Goal: Task Accomplishment & Management: Manage account settings

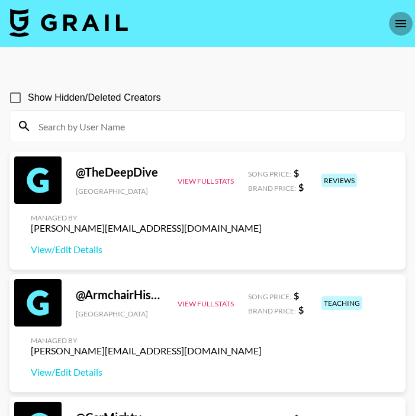
click at [405, 19] on icon "open drawer" at bounding box center [401, 24] width 14 height 14
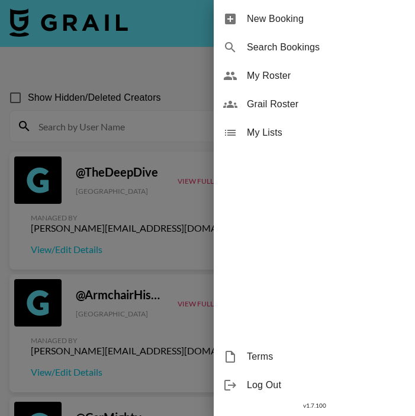
click at [309, 77] on span "My Roster" at bounding box center [326, 76] width 159 height 14
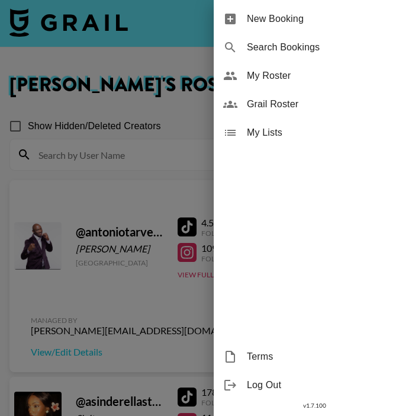
click at [108, 302] on div at bounding box center [207, 208] width 415 height 416
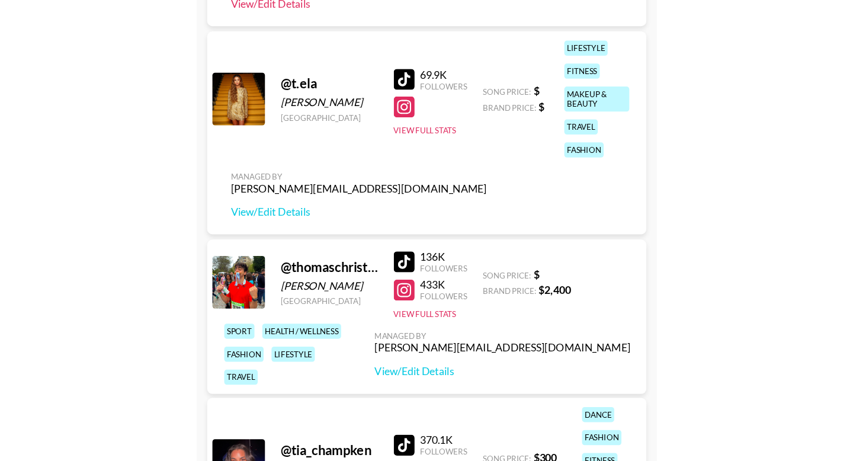
scroll to position [4317, 0]
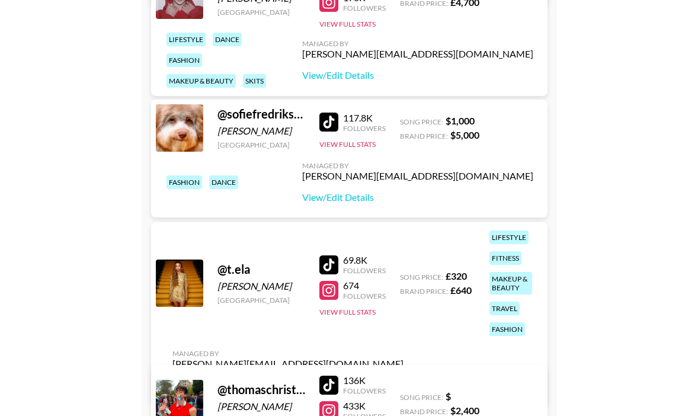
scroll to position [4666, 0]
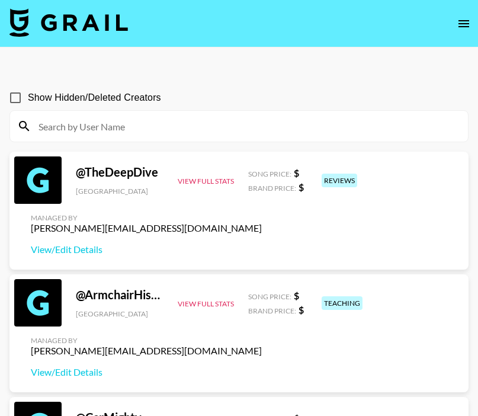
click at [226, 128] on input at bounding box center [246, 126] width 430 height 19
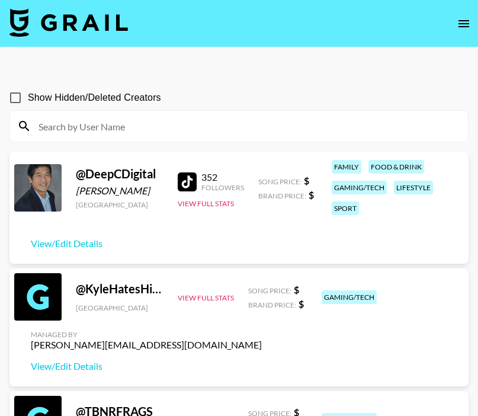
click at [215, 124] on input at bounding box center [246, 126] width 430 height 19
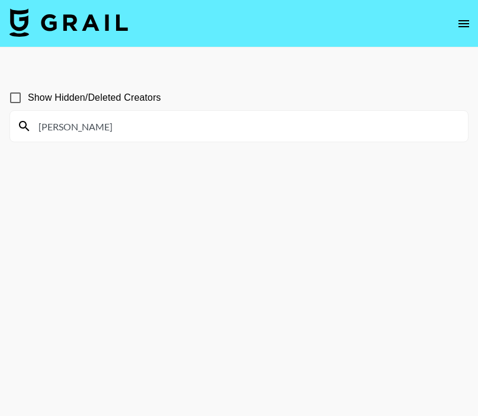
click at [82, 125] on input "lisa" at bounding box center [246, 126] width 430 height 19
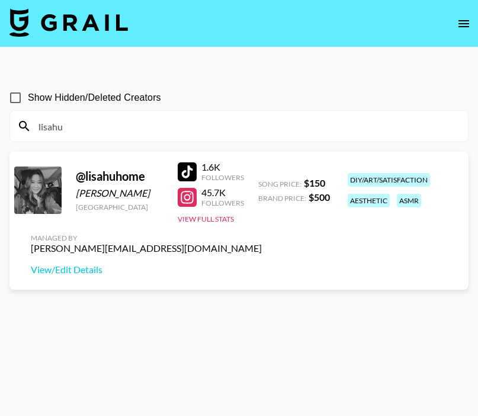
click at [191, 166] on div at bounding box center [187, 171] width 19 height 19
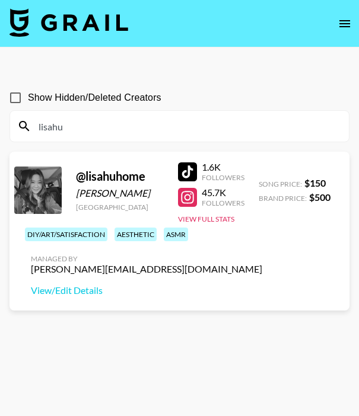
click at [101, 130] on input "lisahu" at bounding box center [186, 126] width 310 height 19
drag, startPoint x: 99, startPoint y: 129, endPoint x: -5, endPoint y: 127, distance: 103.7
click at [0, 127] on html "Show Hidden/Deleted Creators lisahu @ lisahuhome Lisa Hu United States 1.6K Fol…" at bounding box center [179, 236] width 359 height 473
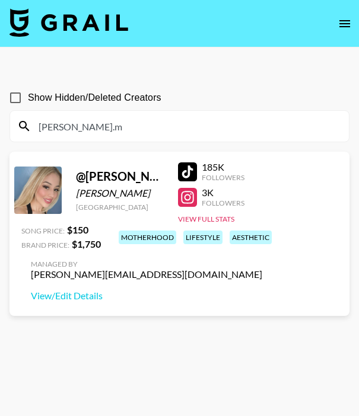
type input "kimberly.m"
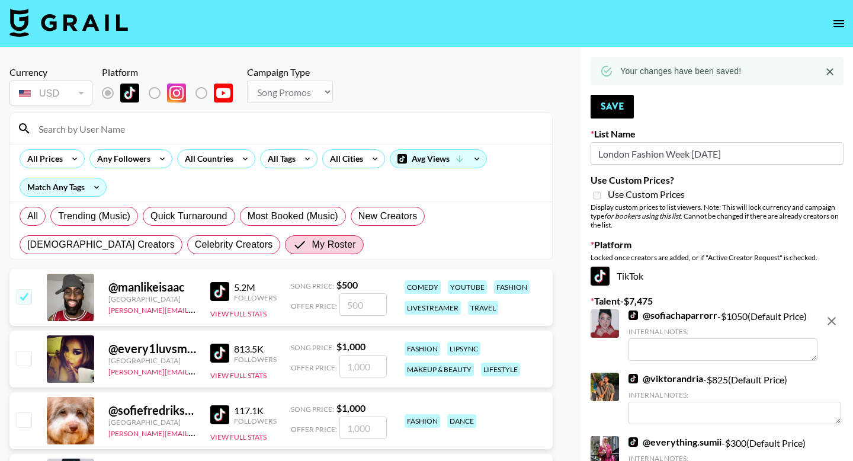
select select "Song"
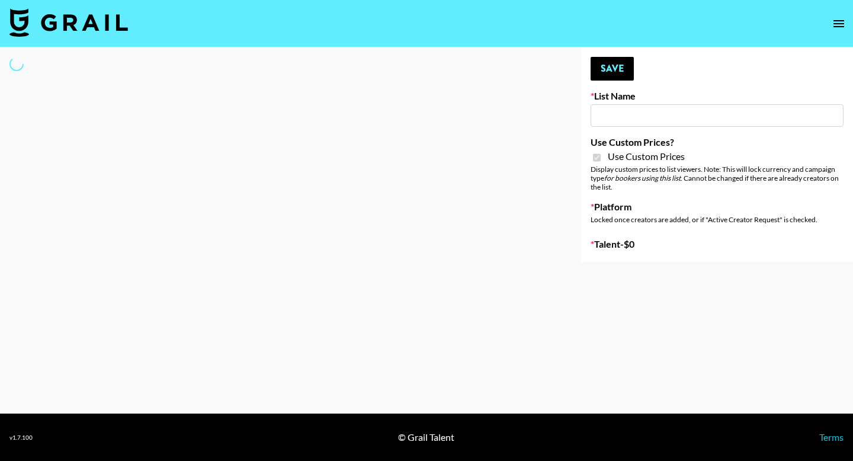
type input "House of Fab ([DATE])"
checkbox input "true"
select select "Brand"
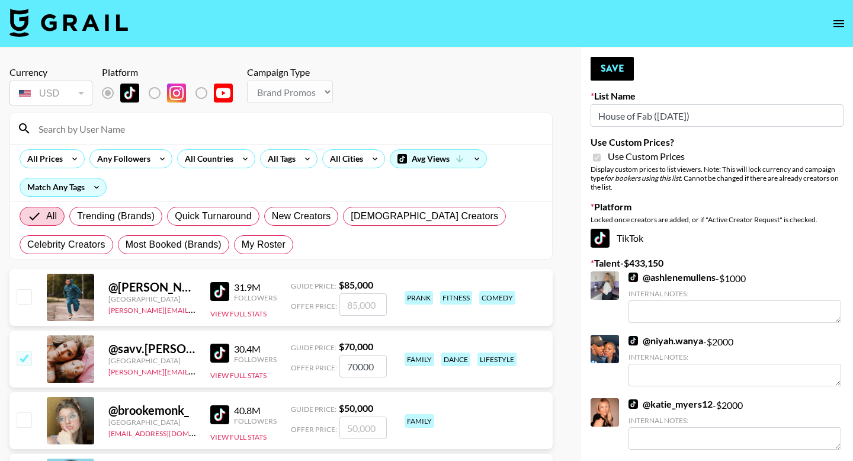
click at [263, 247] on span "My Roster" at bounding box center [264, 245] width 44 height 14
click at [242, 245] on input "My Roster" at bounding box center [242, 245] width 0 height 0
radio input "true"
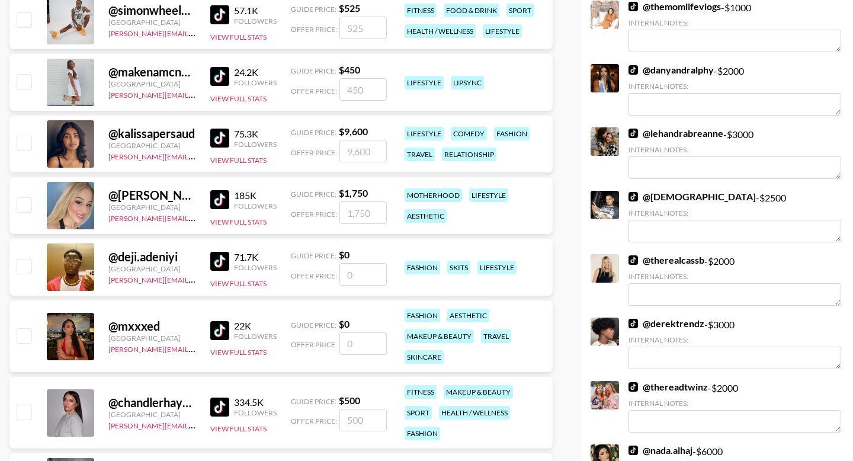
scroll to position [1529, 0]
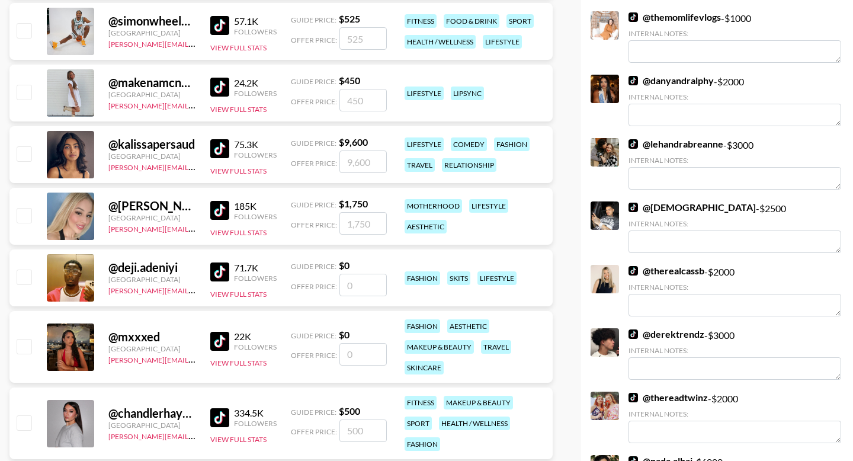
click at [26, 212] on input "checkbox" at bounding box center [24, 215] width 14 height 14
checkbox input "true"
type input "1750"
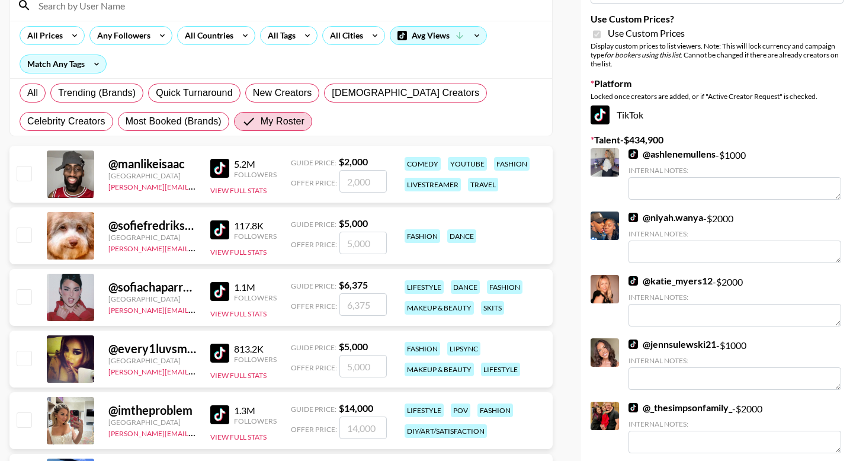
scroll to position [0, 0]
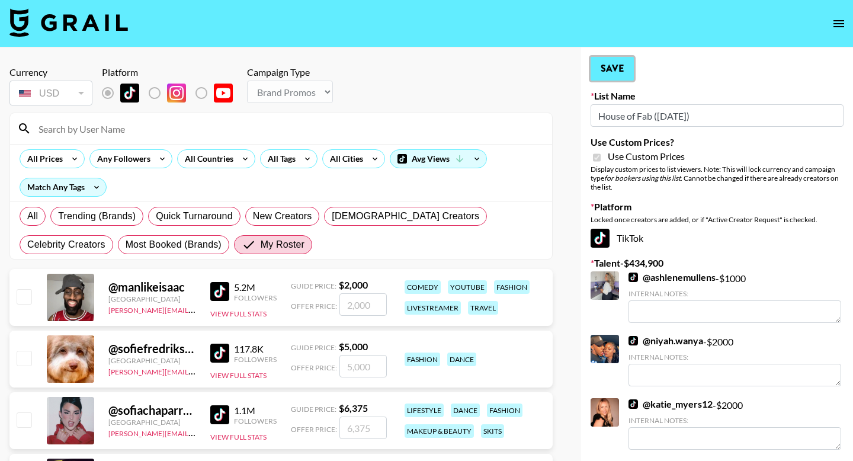
click at [616, 67] on button "Save" at bounding box center [612, 69] width 43 height 24
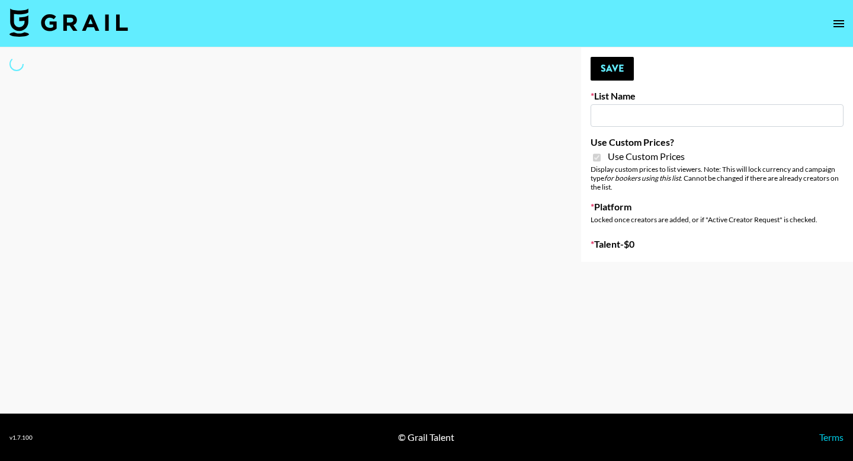
type input "ByHeart ([DATE])"
checkbox input "true"
select select "Brand"
type input "Super Power ([DATE])"
checkbox input "true"
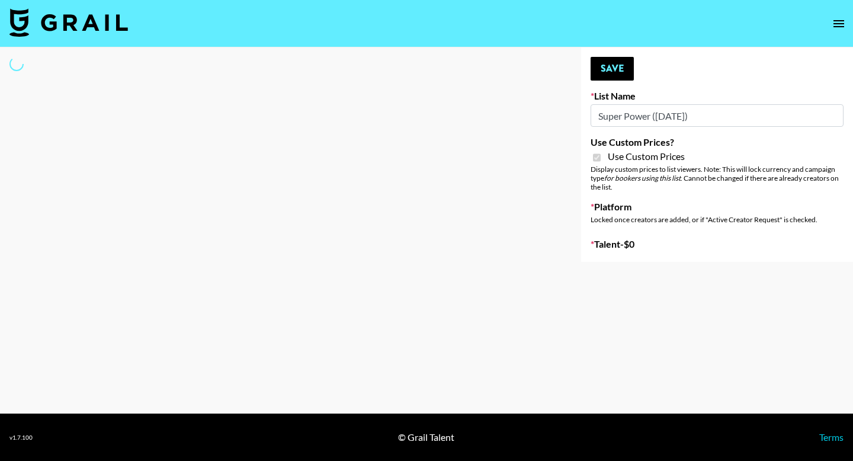
select select "Brand"
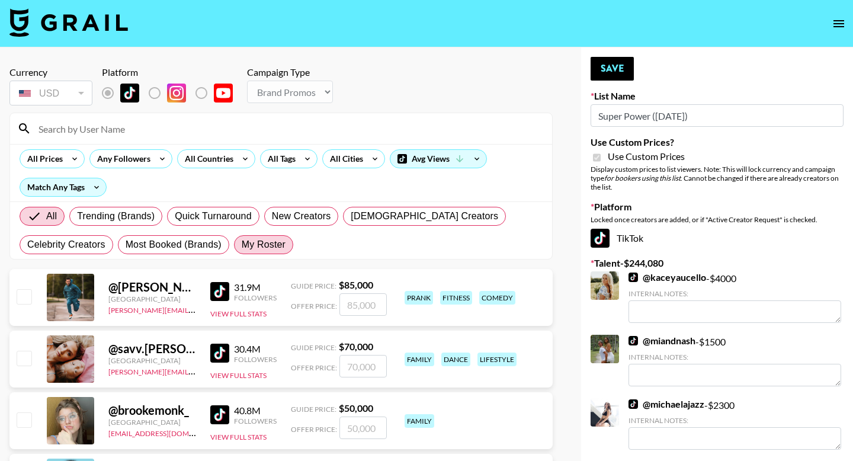
click at [254, 244] on span "My Roster" at bounding box center [264, 245] width 44 height 14
click at [242, 245] on input "My Roster" at bounding box center [242, 245] width 0 height 0
radio input "true"
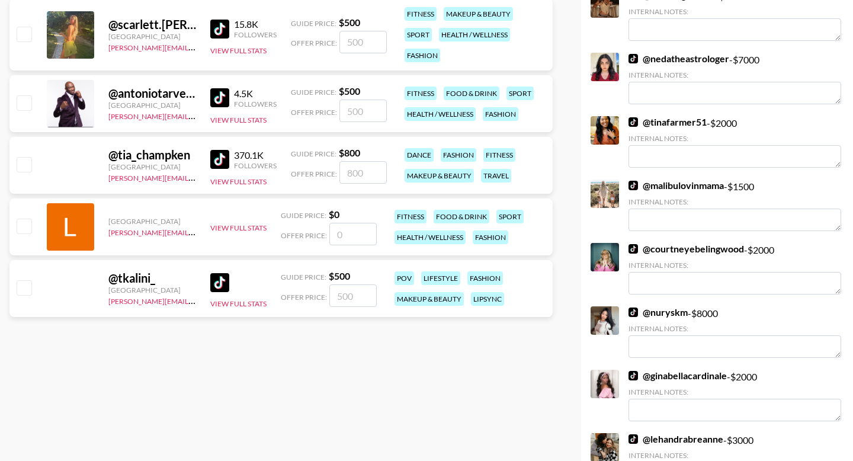
scroll to position [2467, 0]
